Goal: Find specific page/section: Find specific page/section

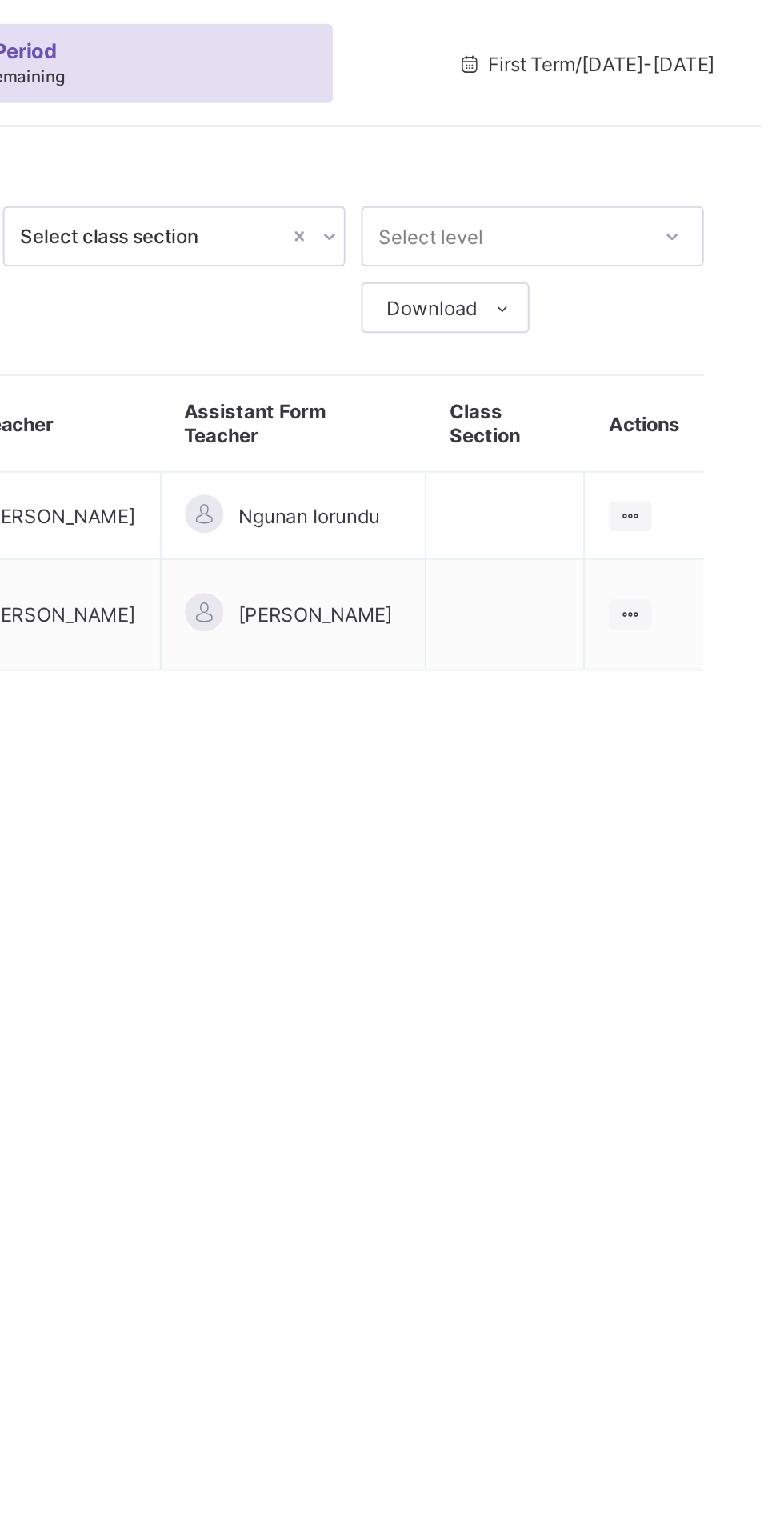
click at [720, 307] on icon at bounding box center [717, 310] width 13 height 12
click at [0, 0] on div "View Class" at bounding box center [0, 0] width 0 height 0
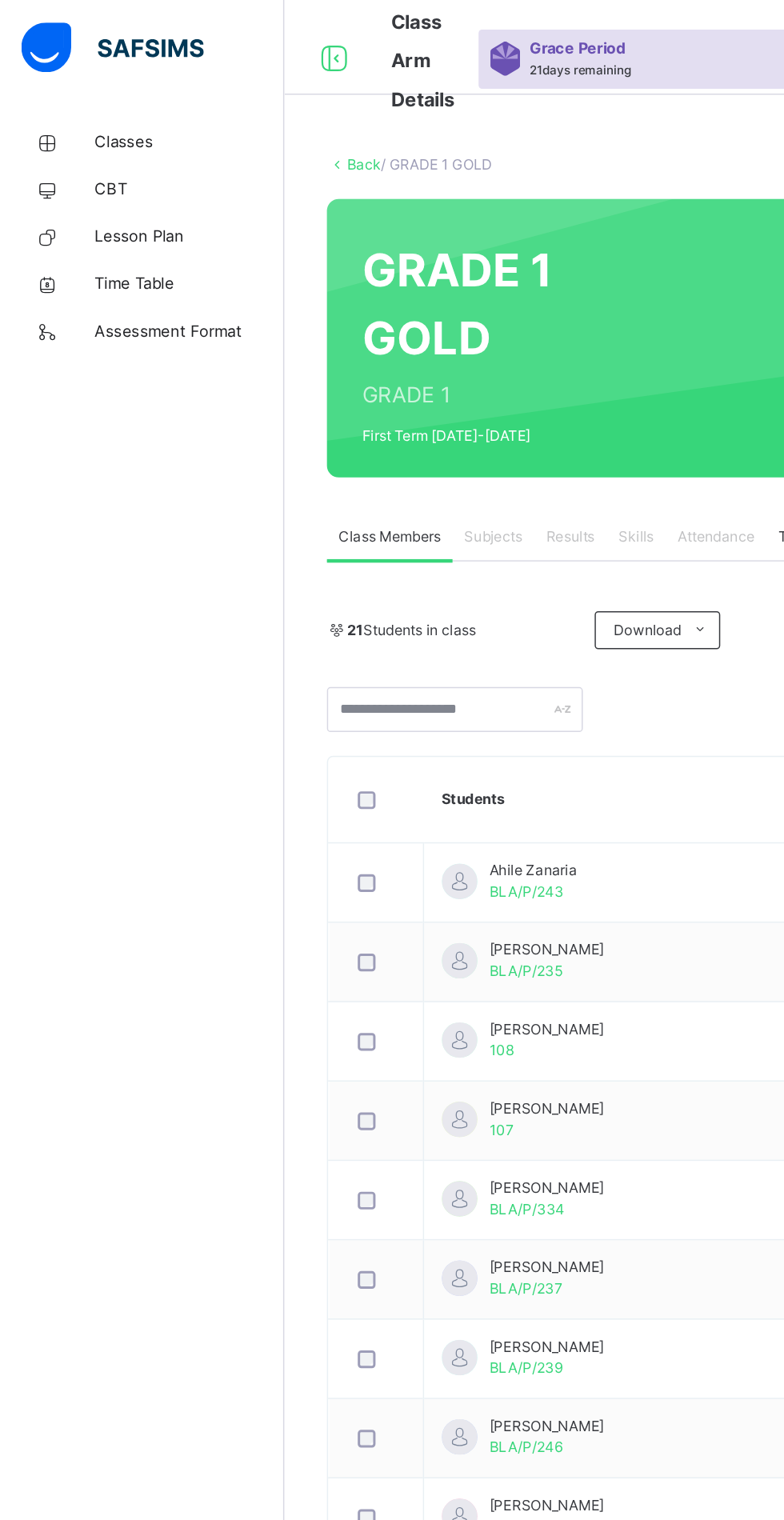
click at [92, 92] on span "Classes" at bounding box center [128, 95] width 128 height 16
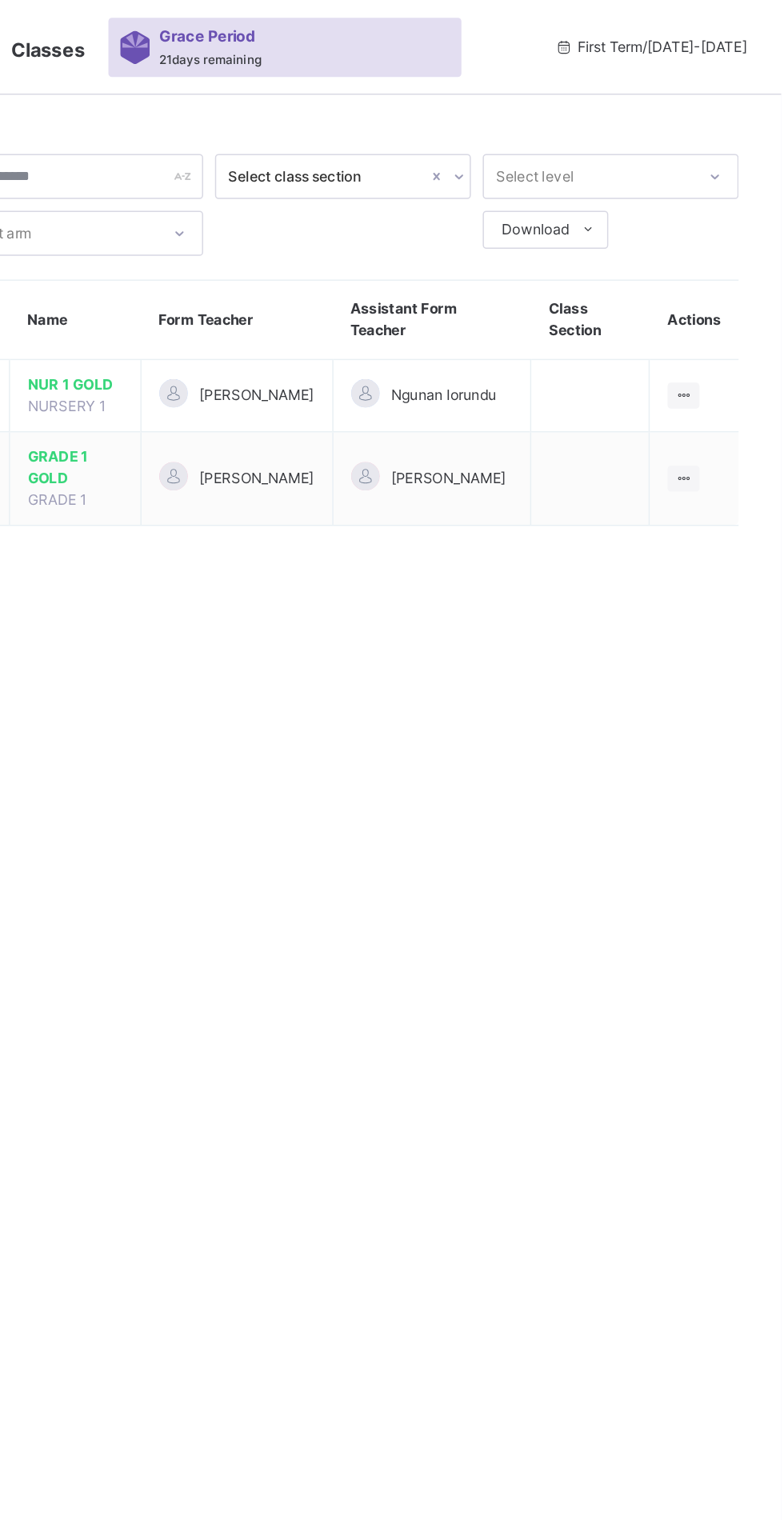
click at [723, 321] on icon at bounding box center [717, 322] width 13 height 12
click at [0, 0] on div "View Class" at bounding box center [0, 0] width 0 height 0
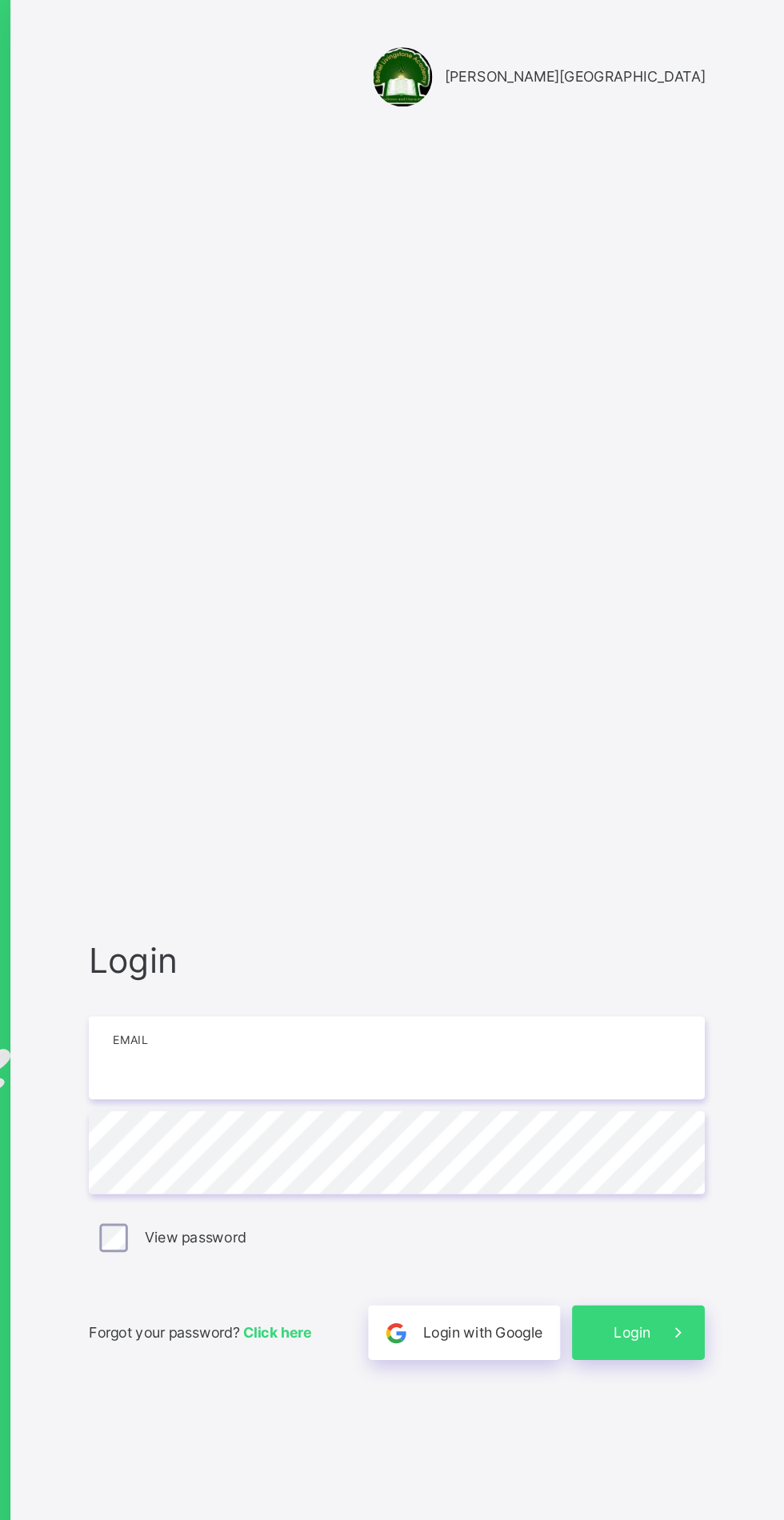
click at [567, 742] on input "email" at bounding box center [522, 714] width 416 height 56
type input "**********"
click at [386, 843] on label "View password" at bounding box center [385, 836] width 68 height 14
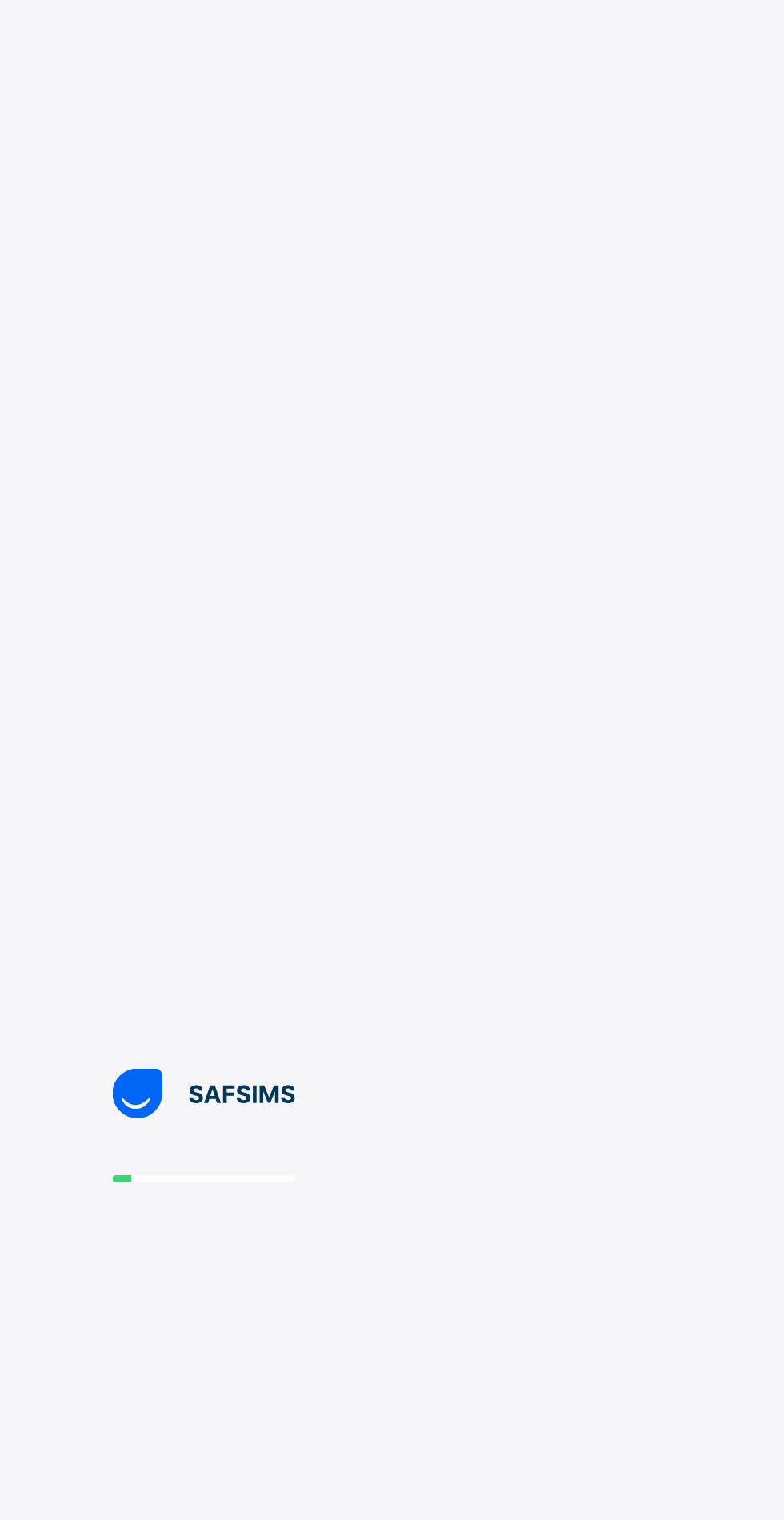
click at [694, 963] on div at bounding box center [392, 760] width 784 height 1520
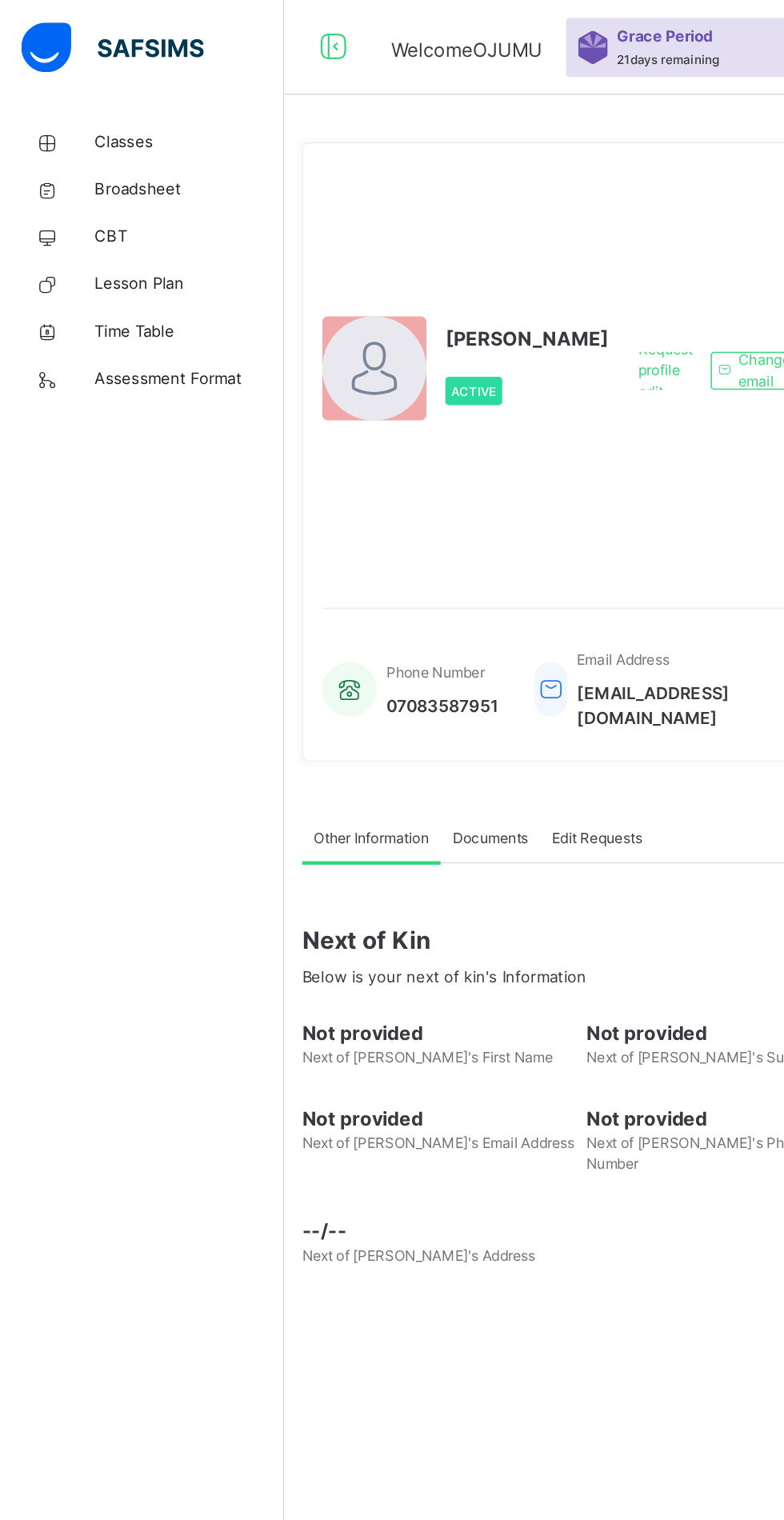
click at [104, 91] on span "Classes" at bounding box center [128, 95] width 128 height 16
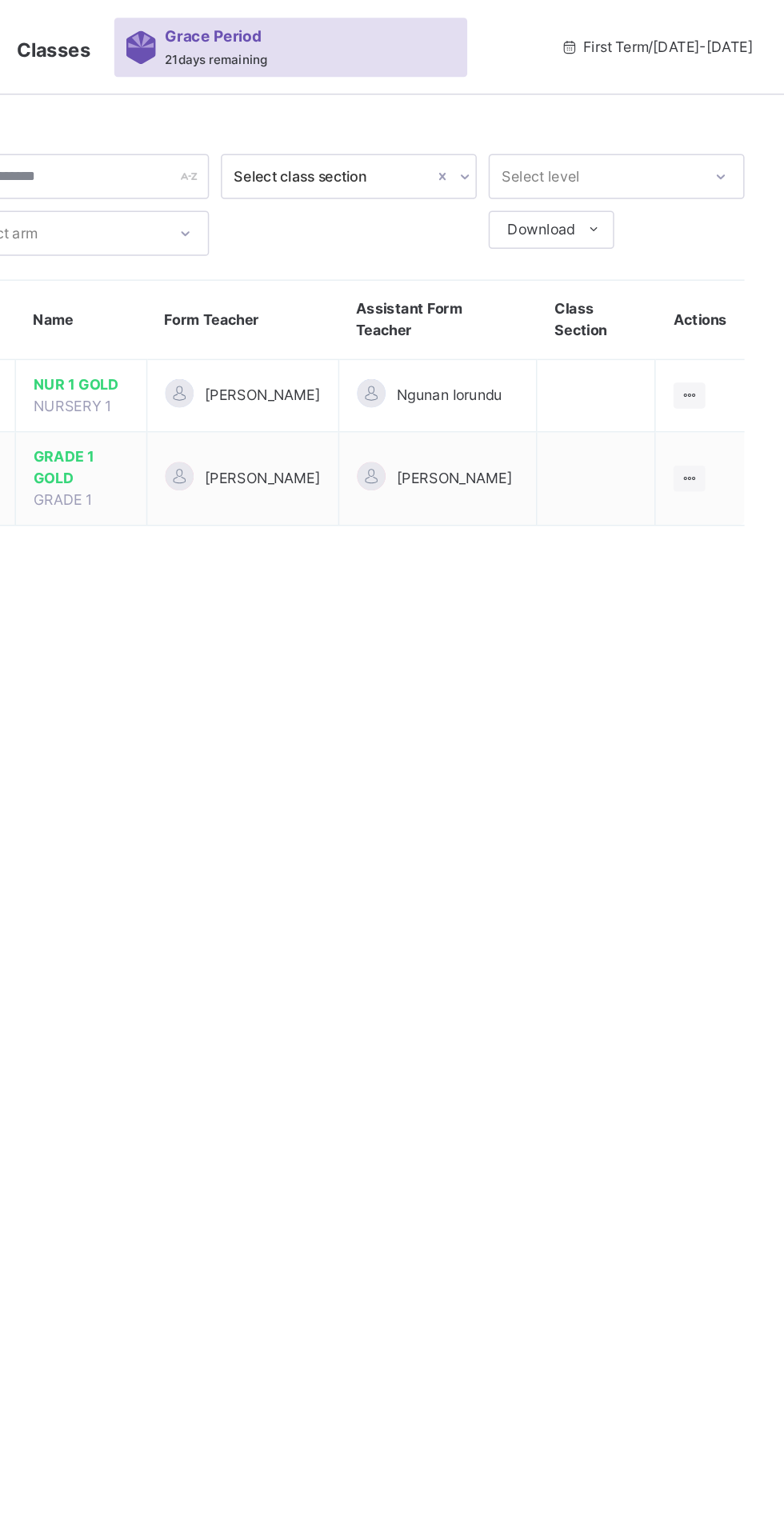
click at [725, 321] on icon at bounding box center [717, 322] width 13 height 12
click at [0, 0] on div "View Class" at bounding box center [0, 0] width 0 height 0
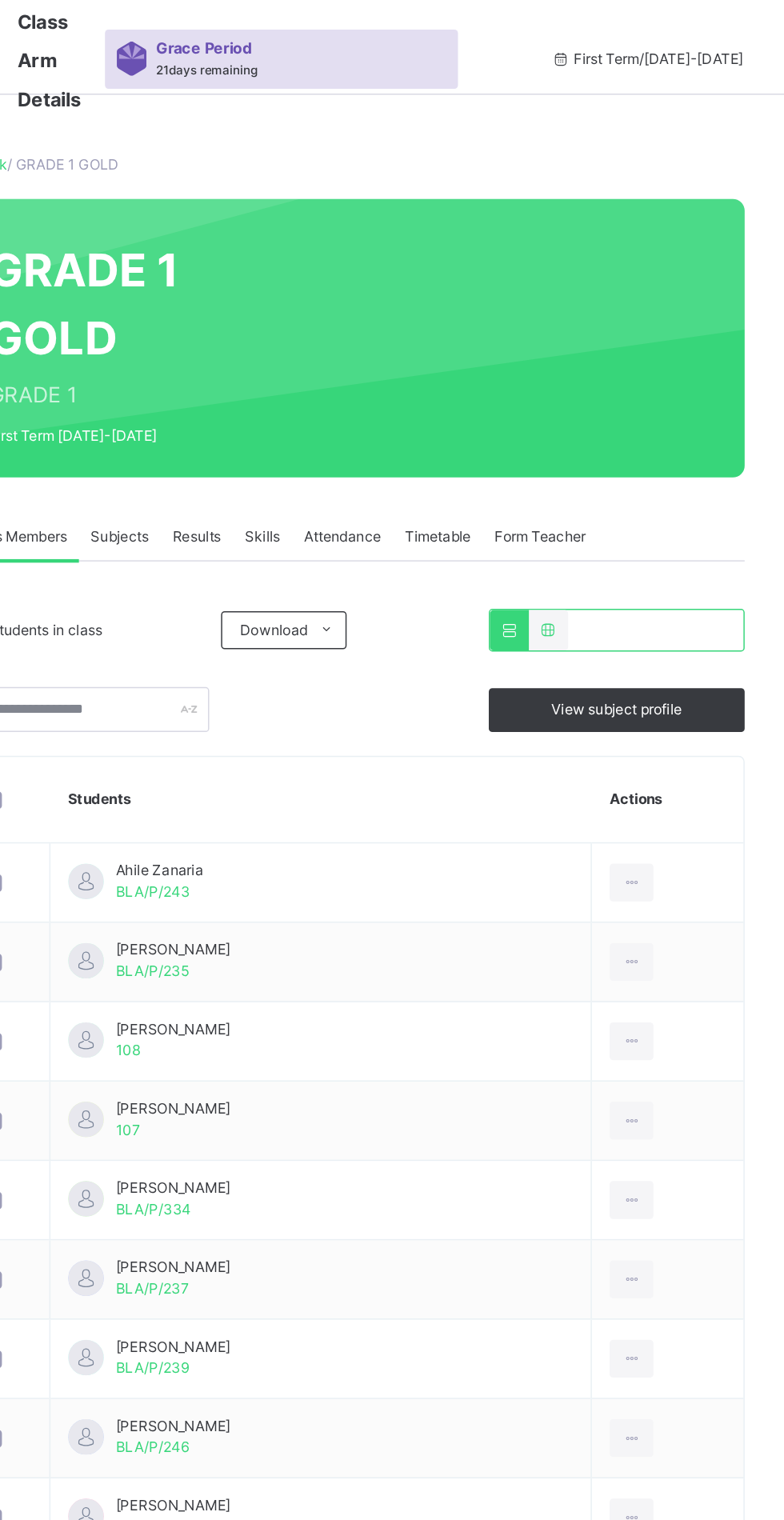
click at [331, 364] on span "Subjects" at bounding box center [332, 362] width 39 height 14
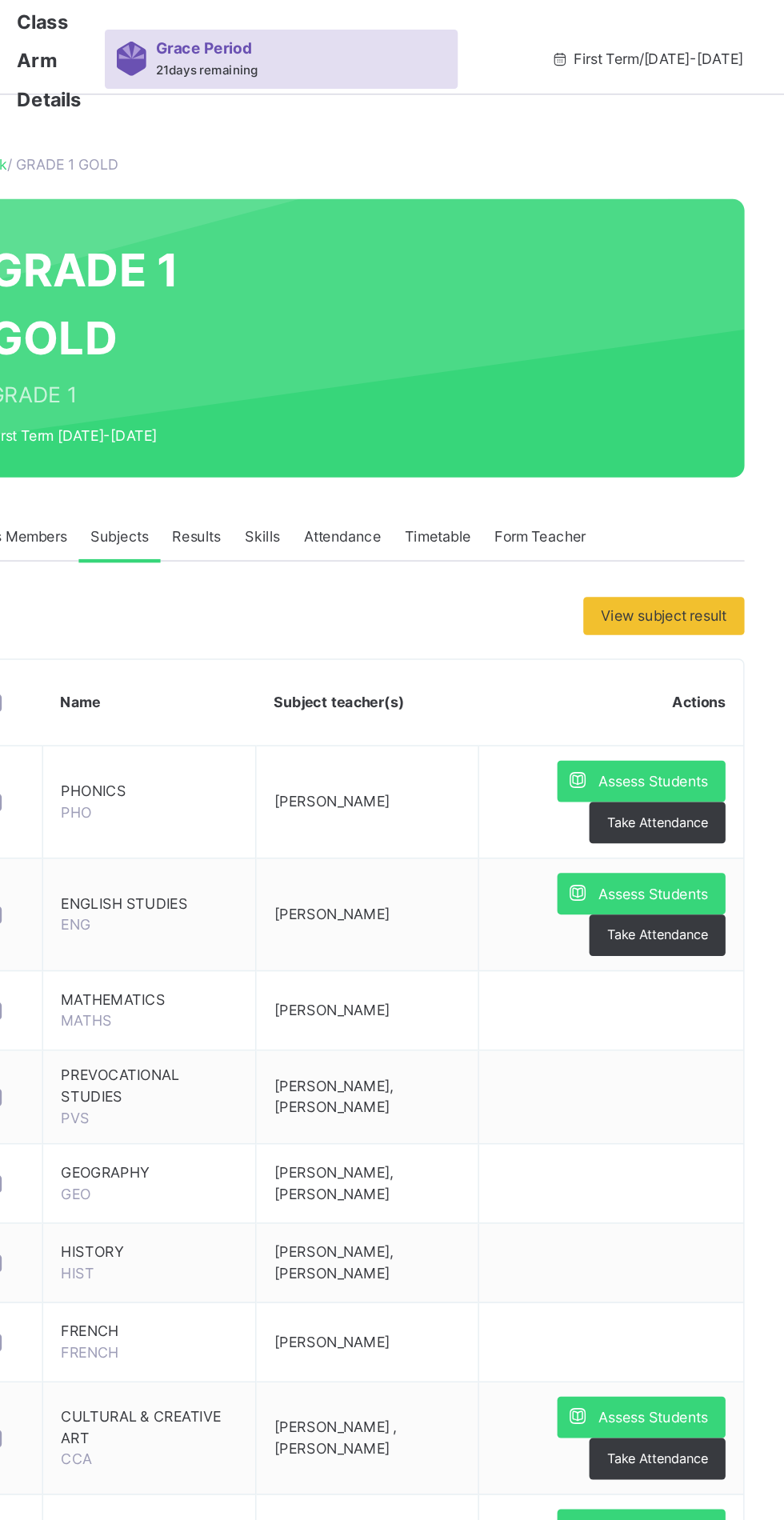
click at [686, 525] on span "Assess Students" at bounding box center [693, 528] width 73 height 14
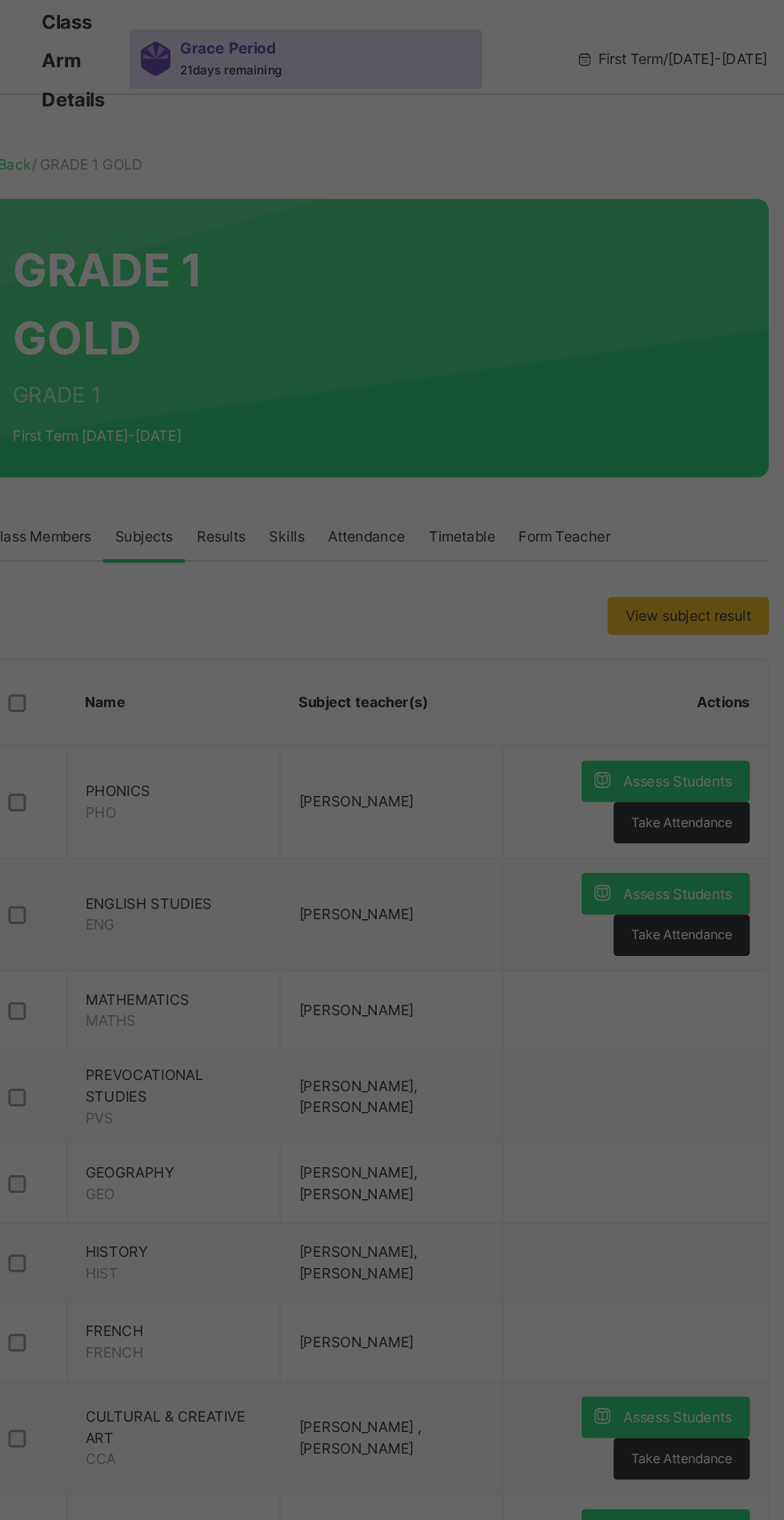
click at [534, 548] on div at bounding box center [392, 760] width 784 height 1520
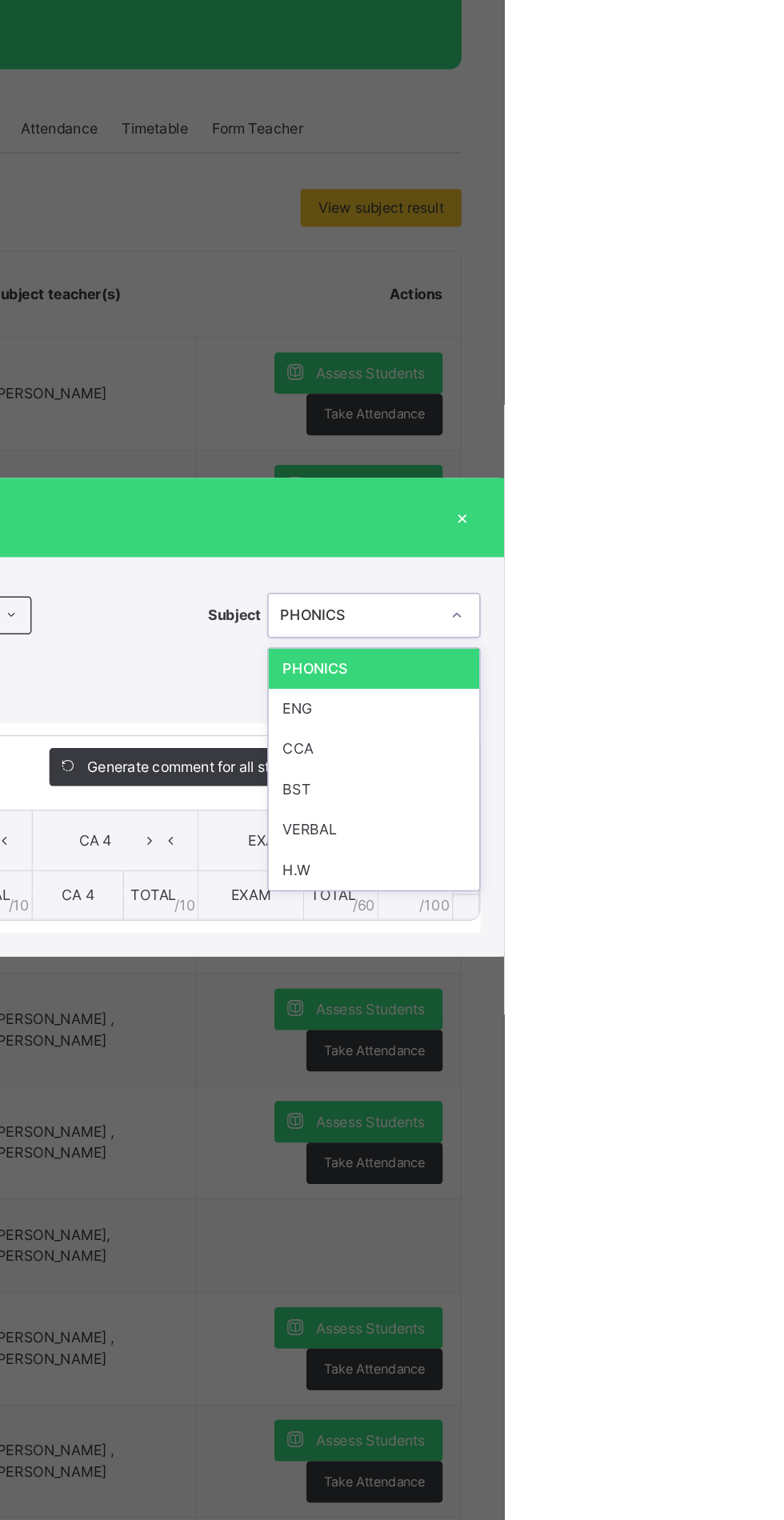
click at [767, 740] on div "PHONICS" at bounding box center [695, 727] width 142 height 28
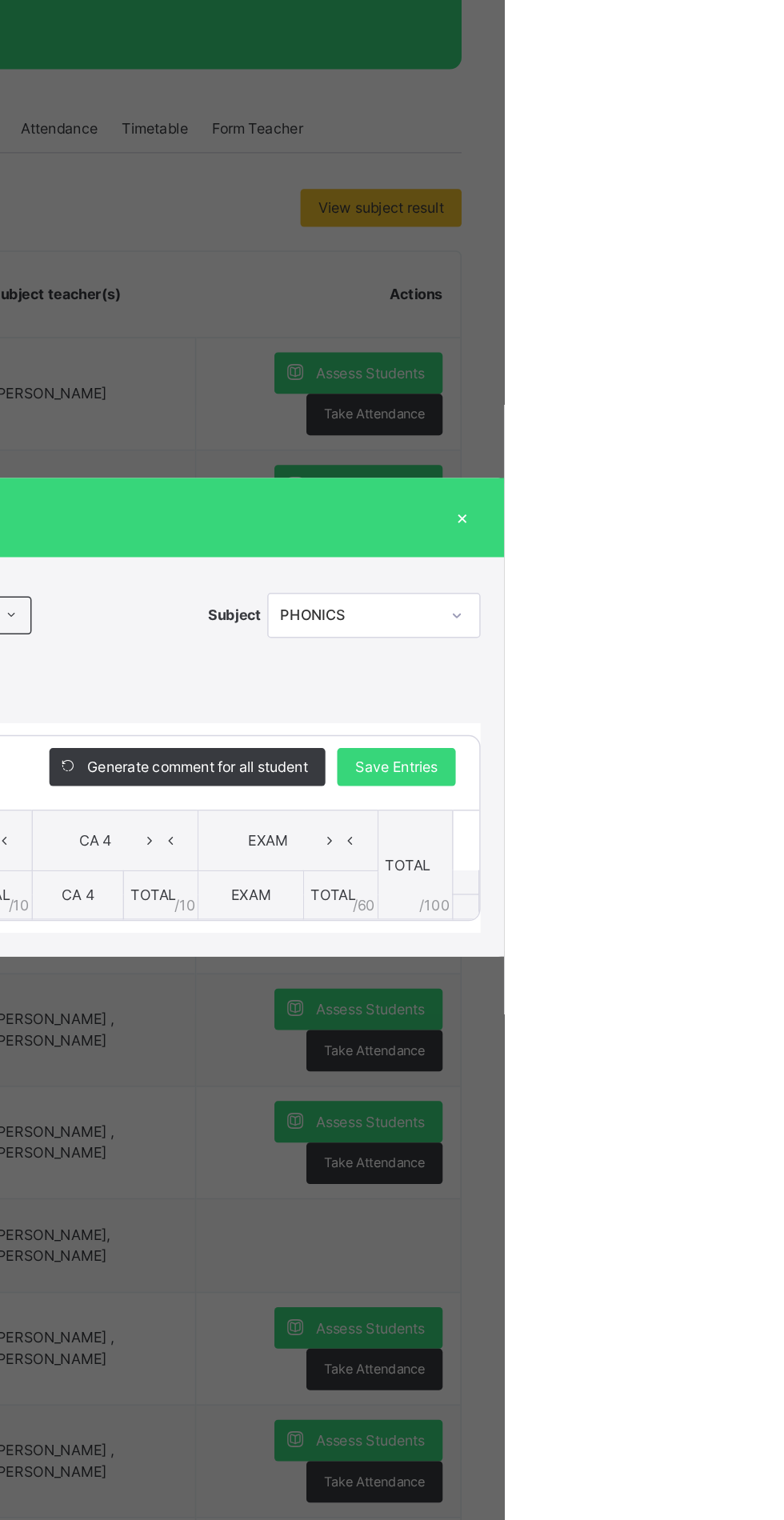
click at [768, 636] on div "×" at bounding box center [755, 625] width 24 height 22
